Goal: Task Accomplishment & Management: Use online tool/utility

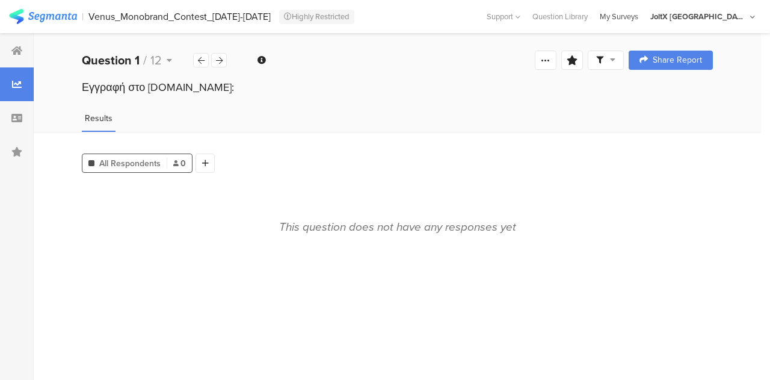
click at [644, 17] on div "My Surveys" at bounding box center [619, 16] width 51 height 11
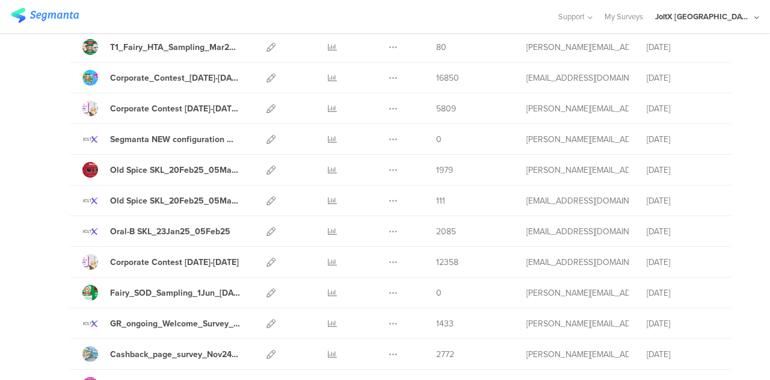
scroll to position [1234, 0]
click at [178, 72] on div "Corporate_Contest_01March25-30Apr25_OKTA" at bounding box center [175, 78] width 130 height 13
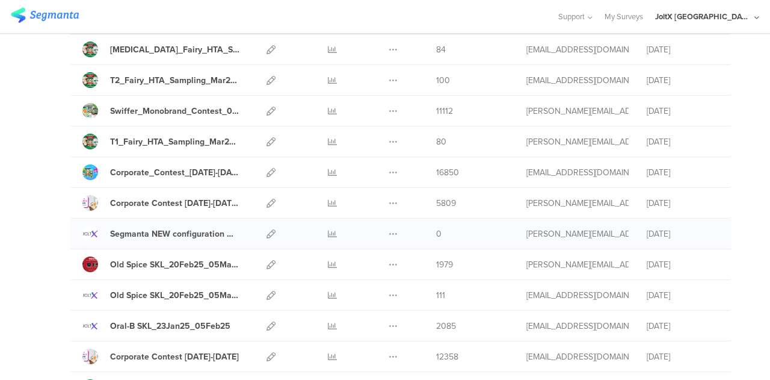
scroll to position [1136, 0]
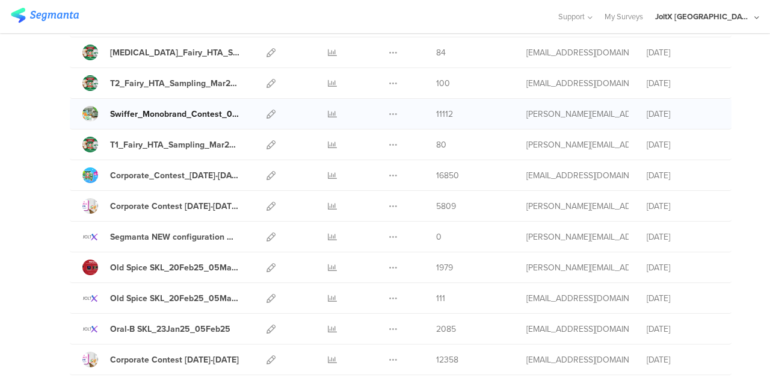
click at [177, 110] on div "Swiffer_Monobrand_Contest_01Mar25_31Mar25_OKTA" at bounding box center [175, 114] width 130 height 13
click at [134, 138] on div "T1_Fairy_HTA_Sampling_Mar25_OKTA" at bounding box center [175, 144] width 130 height 13
click at [267, 140] on icon at bounding box center [271, 144] width 9 height 9
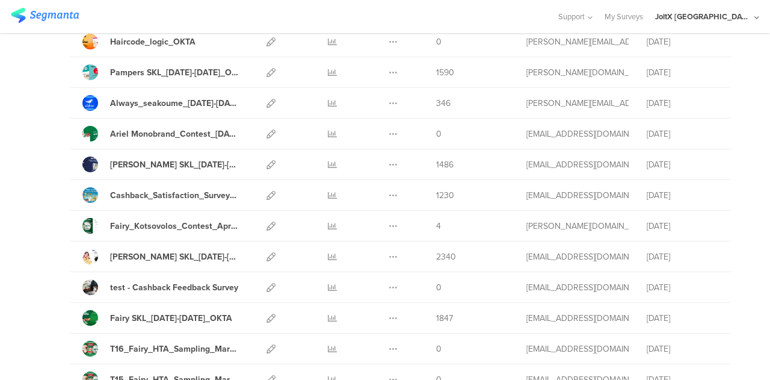
scroll to position [440, 0]
click at [267, 163] on icon at bounding box center [271, 165] width 9 height 9
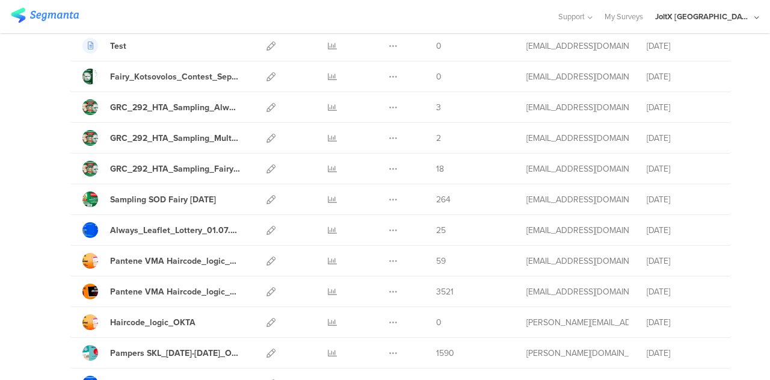
scroll to position [66, 0]
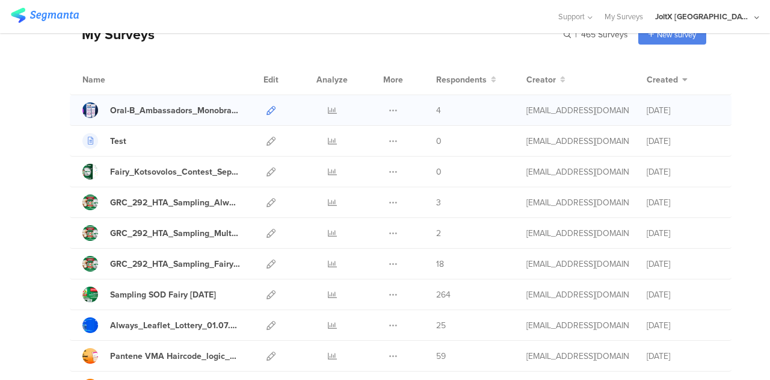
click at [267, 106] on icon at bounding box center [271, 110] width 9 height 9
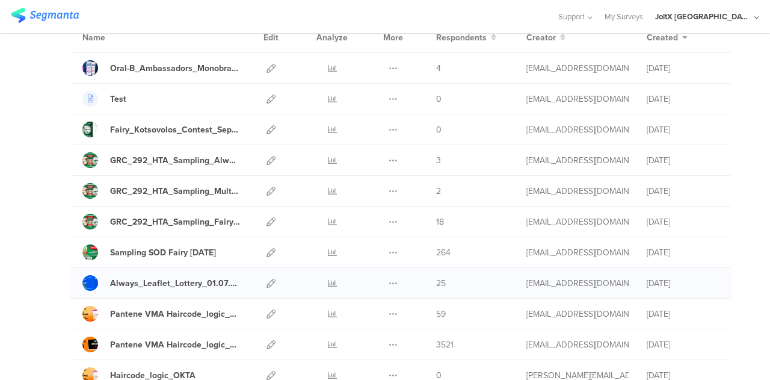
scroll to position [108, 0]
click at [170, 285] on div "Always_Leaflet_Lottery_01.07.2025-31.12.2025-Okta" at bounding box center [175, 282] width 130 height 13
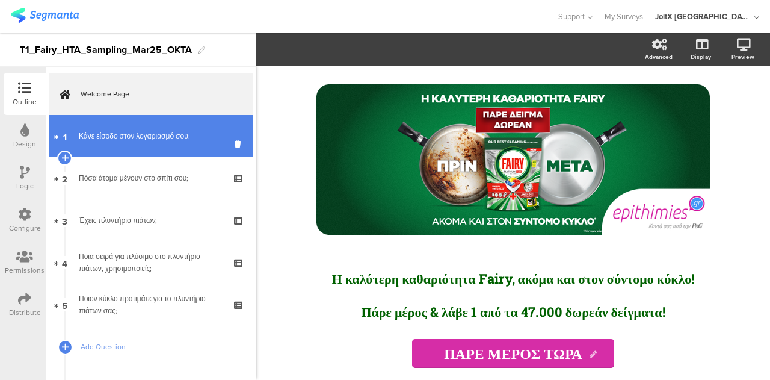
click at [165, 138] on div "Κάνε είσοδο στον λογαριασμό σου:" at bounding box center [151, 136] width 144 height 12
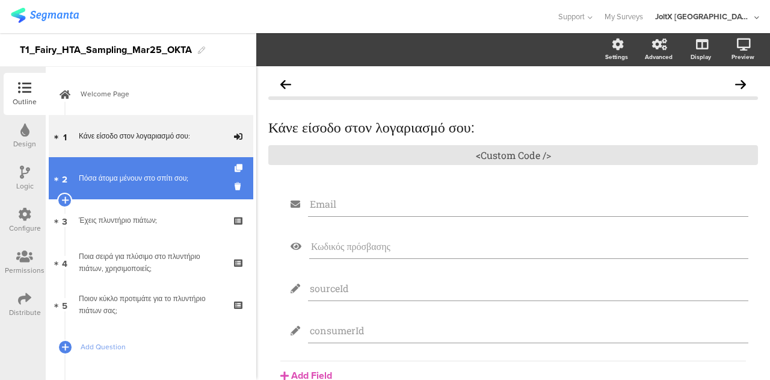
click at [161, 190] on link "2 Πόσα άτομα μένουν στο σπίτι σου;" at bounding box center [151, 178] width 205 height 42
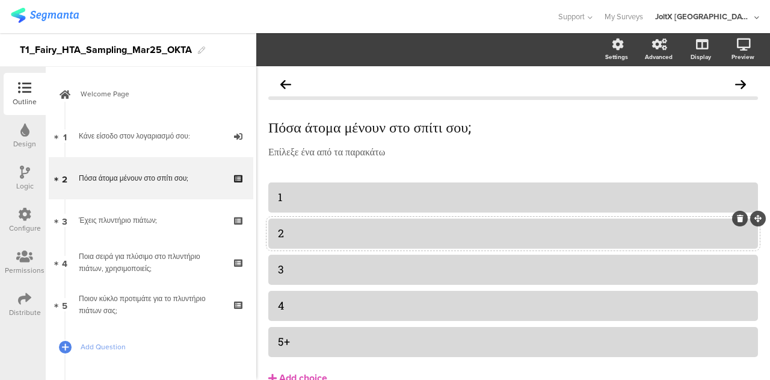
scroll to position [61, 0]
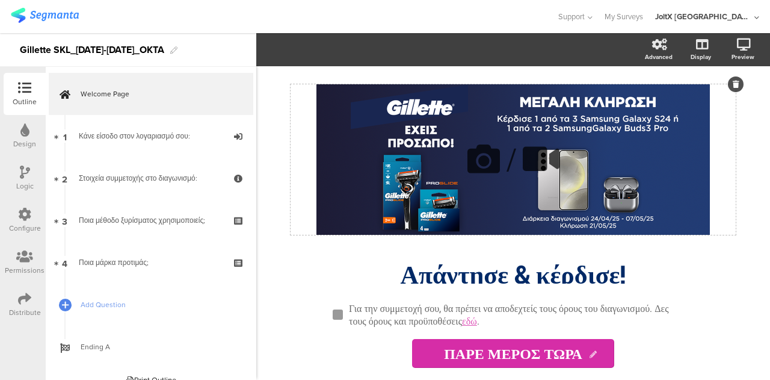
scroll to position [117, 0]
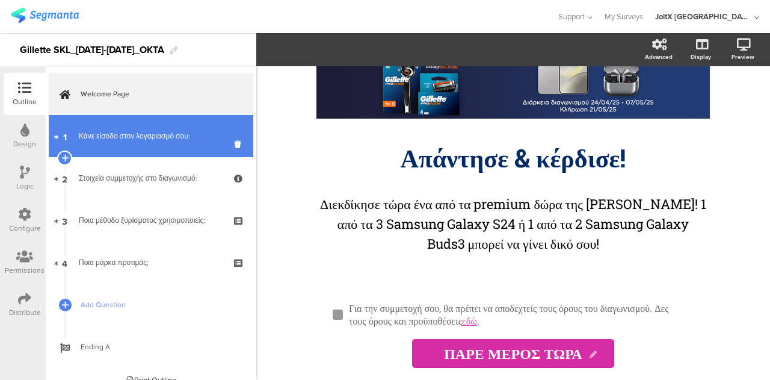
click at [126, 135] on div "Κάνε είσοδο στον λογαριασμό σου:" at bounding box center [151, 136] width 144 height 12
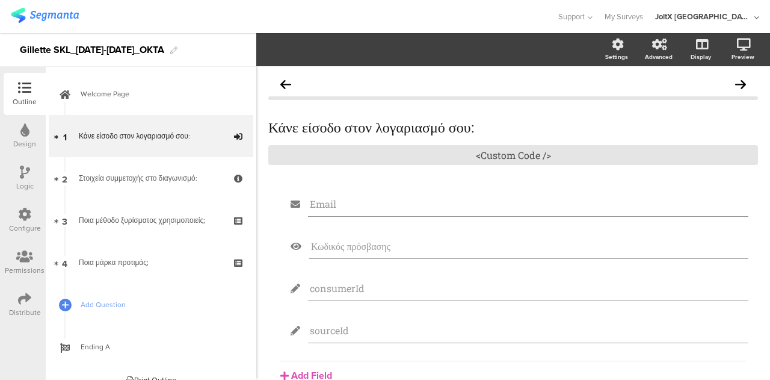
scroll to position [122, 0]
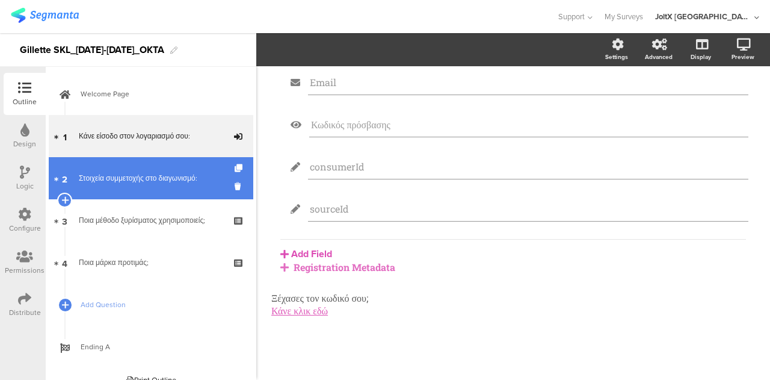
click at [151, 179] on div "Στοιχεία συμμετοχής στο διαγωνισμό:" at bounding box center [151, 178] width 144 height 12
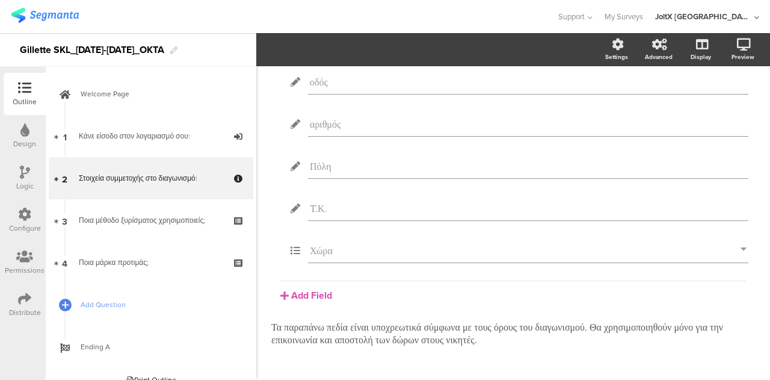
scroll to position [152, 0]
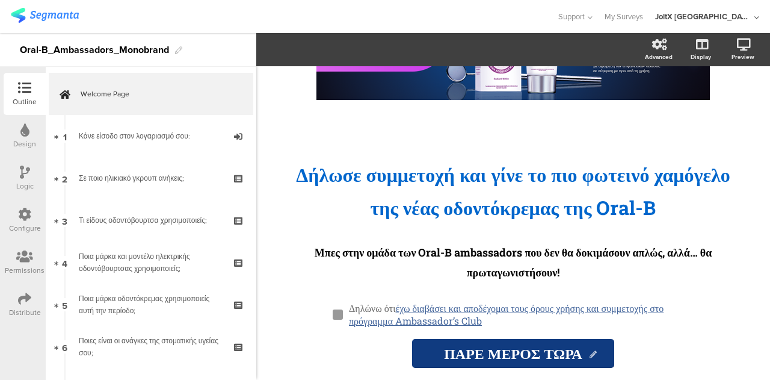
scroll to position [203, 0]
